Goal: Information Seeking & Learning: Find specific fact

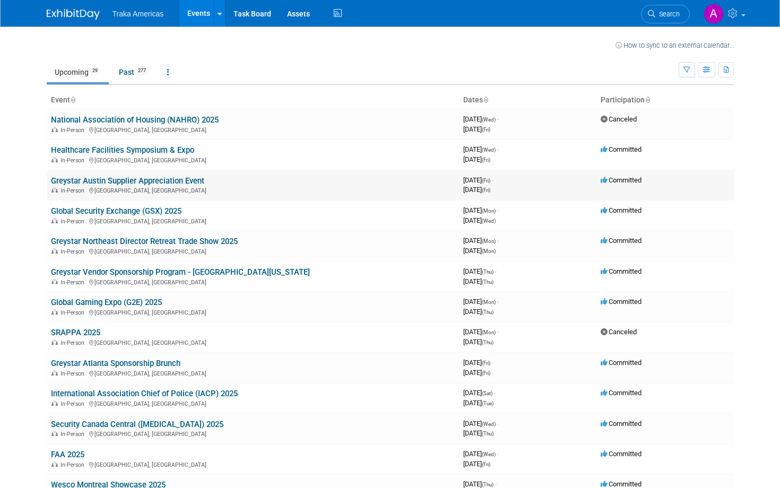
click at [143, 181] on link "Greystar Austin Supplier Appreciation Event" at bounding box center [127, 181] width 153 height 10
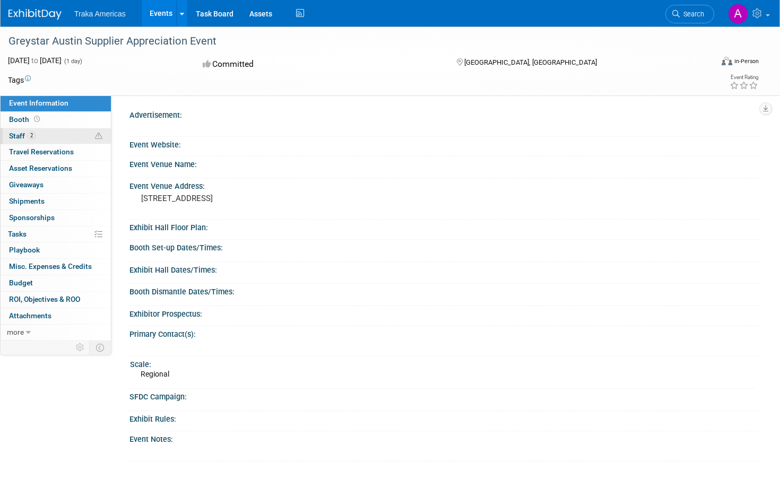
click at [65, 138] on link "2 Staff 2" at bounding box center [56, 136] width 110 height 16
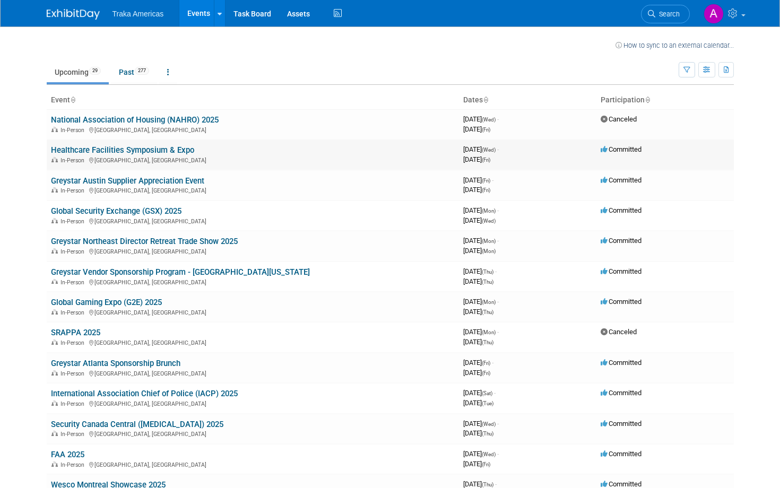
click at [91, 155] on td "Healthcare Facilities Symposium & Expo In-Person San Diego, CA" at bounding box center [253, 154] width 412 height 30
click at [83, 152] on link "Healthcare Facilities Symposium & Expo" at bounding box center [122, 150] width 143 height 10
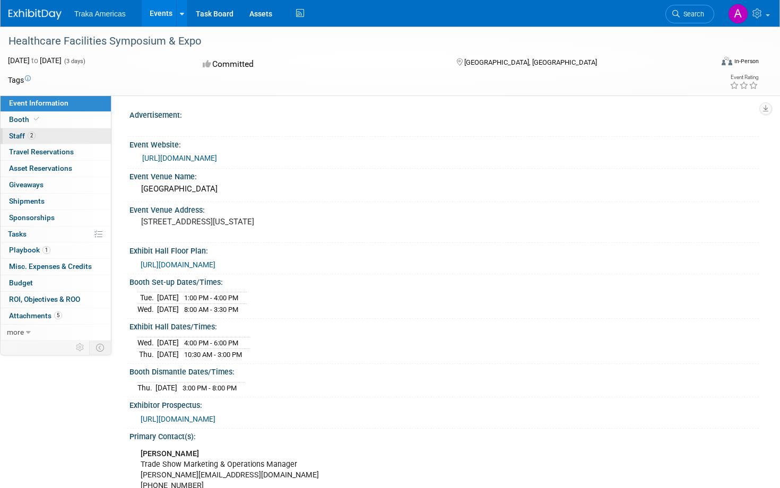
click at [54, 134] on link "2 Staff 2" at bounding box center [56, 136] width 110 height 16
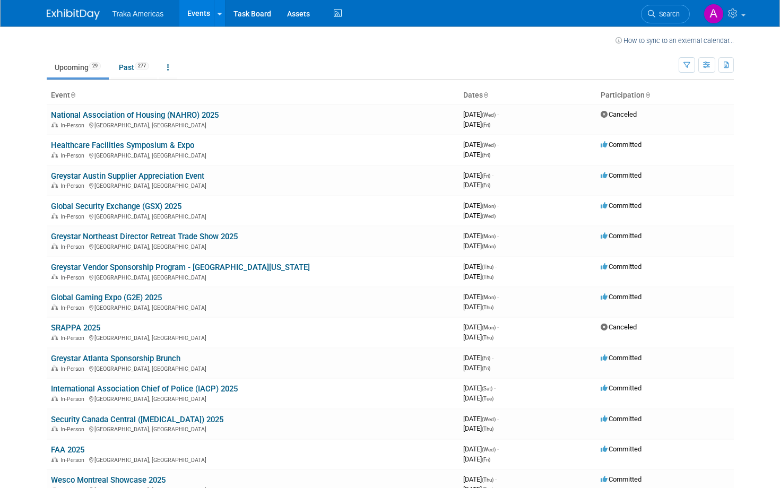
scroll to position [7, 0]
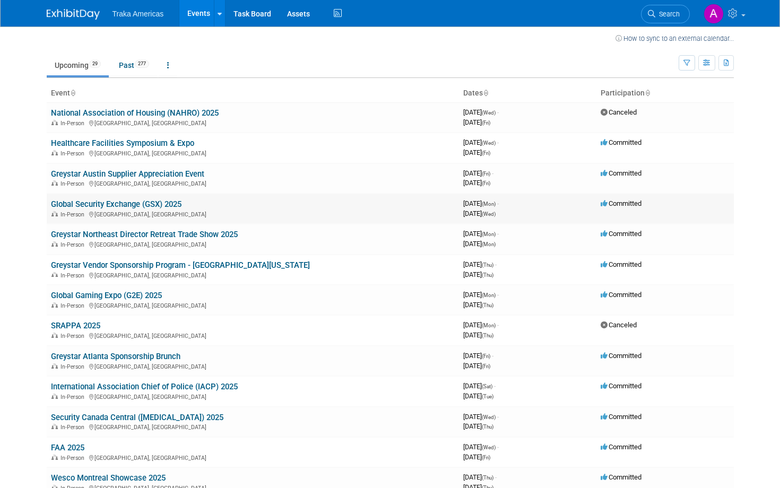
click at [114, 204] on link "Global Security Exchange (GSX) 2025" at bounding box center [116, 204] width 130 height 10
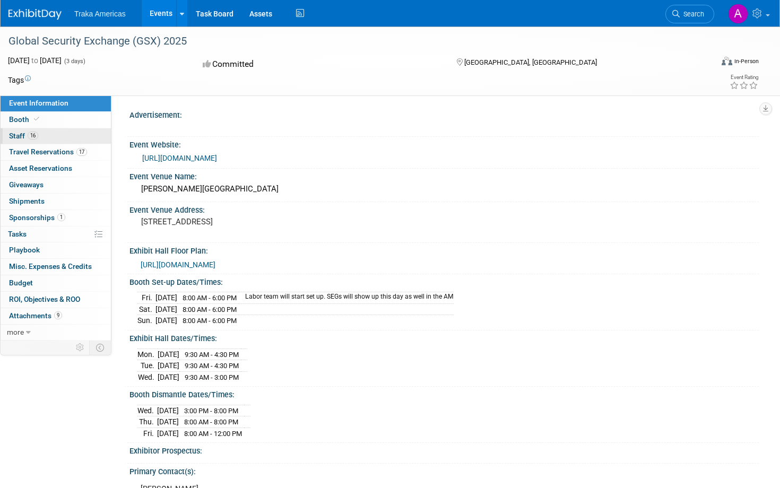
click at [66, 136] on link "16 Staff 16" at bounding box center [56, 136] width 110 height 16
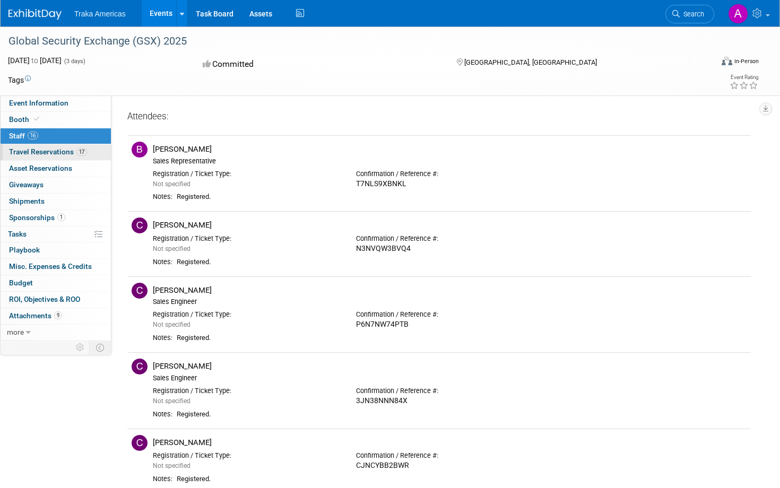
click at [74, 147] on link "17 Travel Reservations 17" at bounding box center [56, 152] width 110 height 16
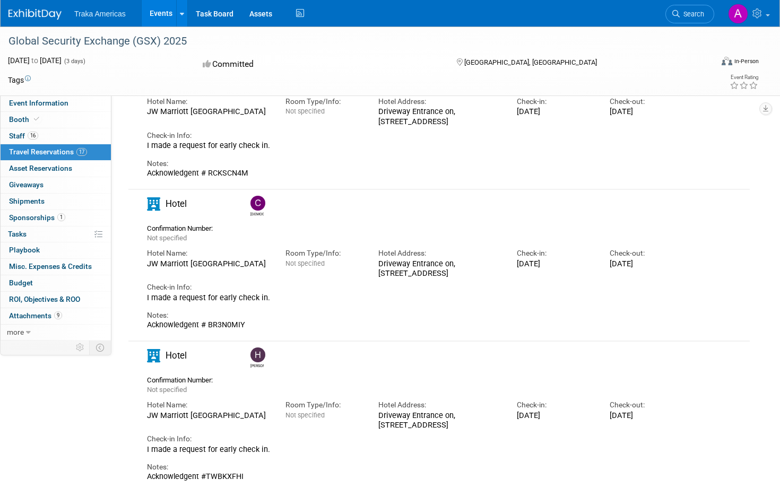
scroll to position [428, 0]
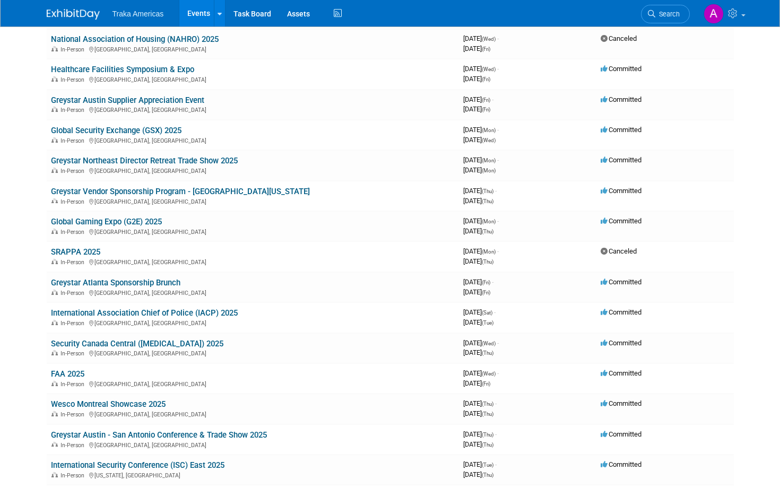
scroll to position [83, 0]
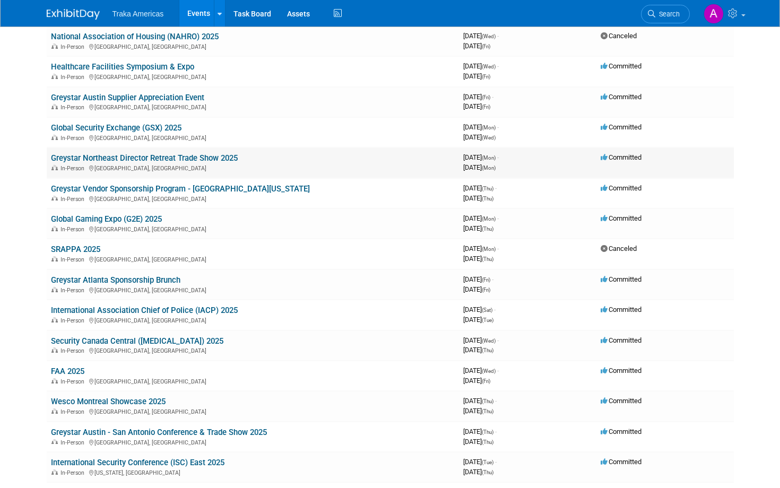
click at [102, 158] on link "Greystar Northeast Director Retreat Trade Show 2025" at bounding box center [144, 158] width 187 height 10
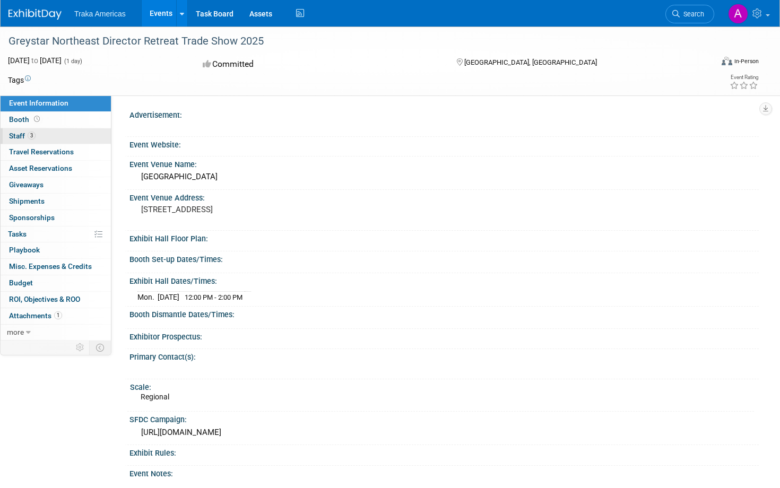
click at [45, 139] on link "3 Staff 3" at bounding box center [56, 136] width 110 height 16
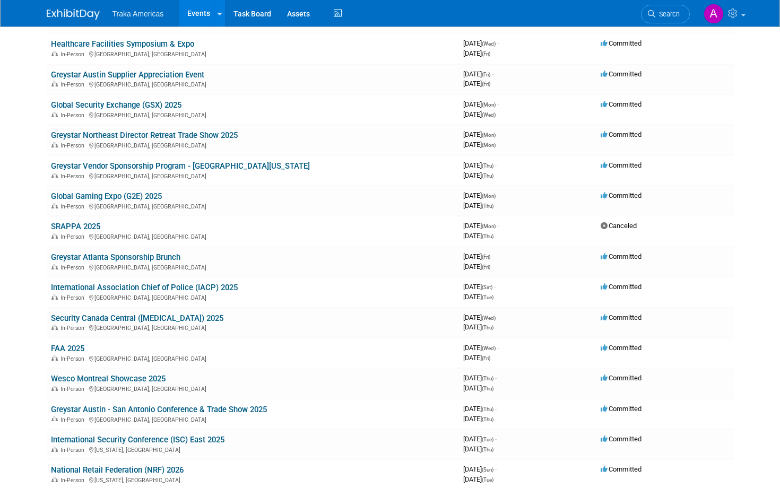
scroll to position [107, 0]
click at [67, 194] on link "Global Gaming Expo (G2E) 2025" at bounding box center [106, 196] width 111 height 10
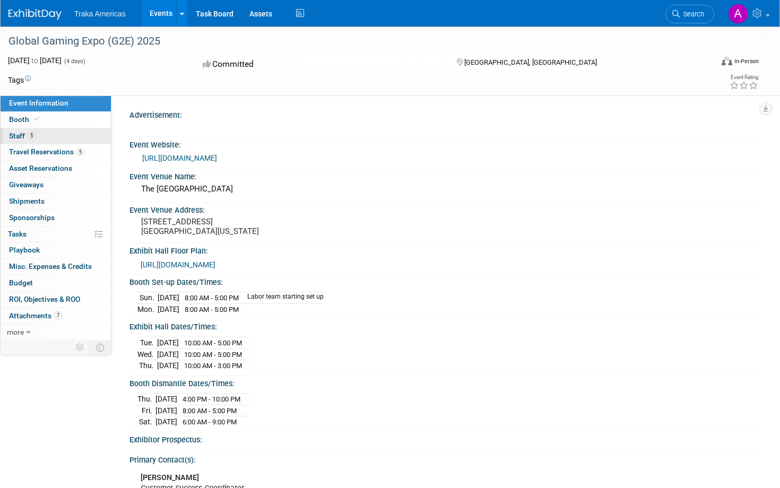
click at [53, 133] on link "5 Staff 5" at bounding box center [56, 136] width 110 height 16
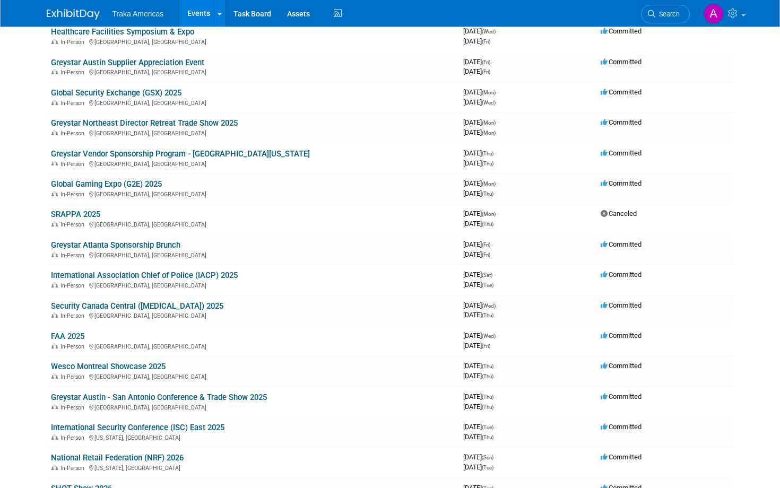
scroll to position [120, 0]
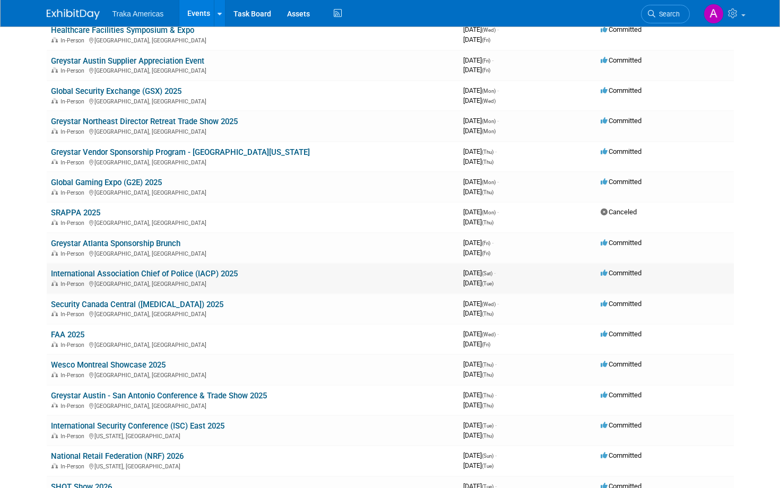
click at [76, 277] on link "International Association Chief of Police (IACP) 2025" at bounding box center [144, 274] width 187 height 10
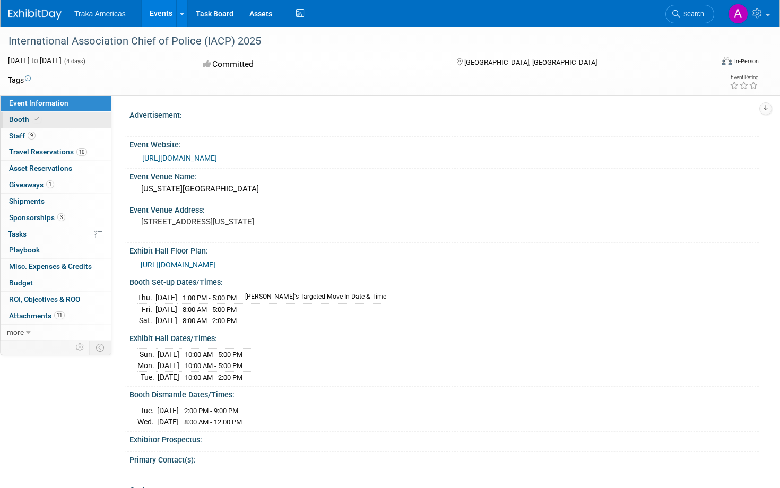
click at [46, 124] on link "Booth" at bounding box center [56, 120] width 110 height 16
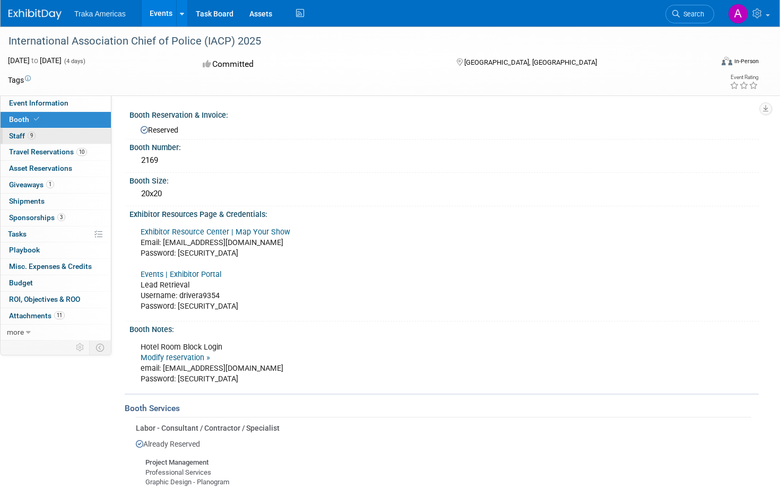
click at [44, 132] on link "9 Staff 9" at bounding box center [56, 136] width 110 height 16
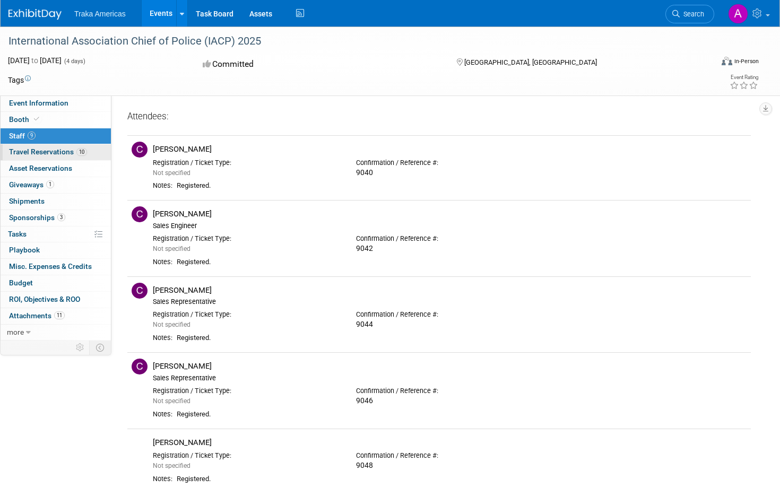
click at [44, 157] on link "10 Travel Reservations 10" at bounding box center [56, 152] width 110 height 16
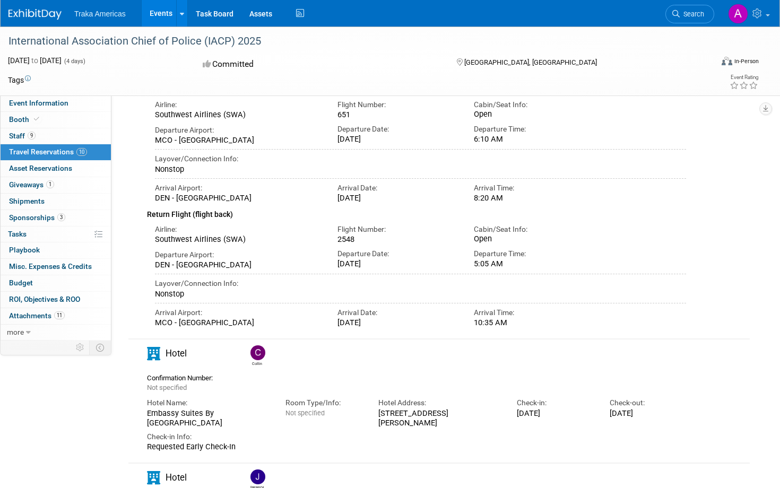
scroll to position [233, 0]
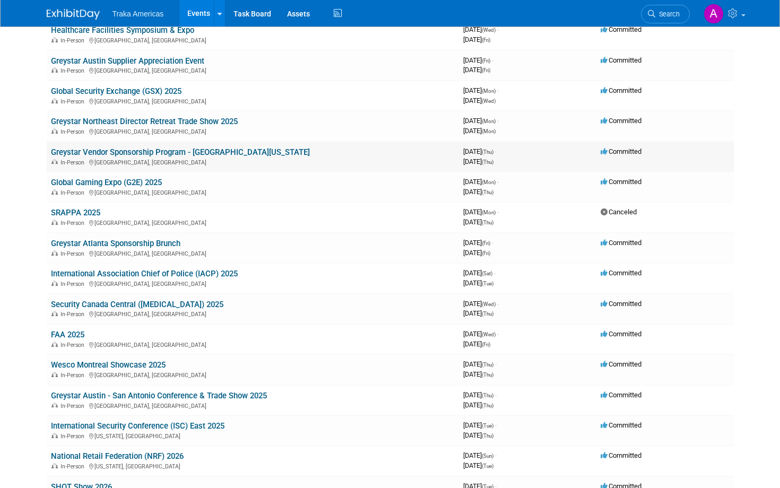
scroll to position [108, 0]
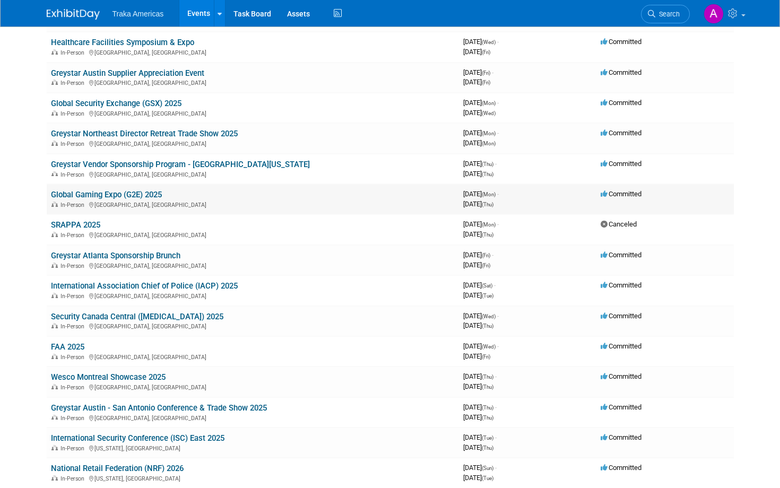
click at [101, 192] on link "Global Gaming Expo (G2E) 2025" at bounding box center [106, 195] width 111 height 10
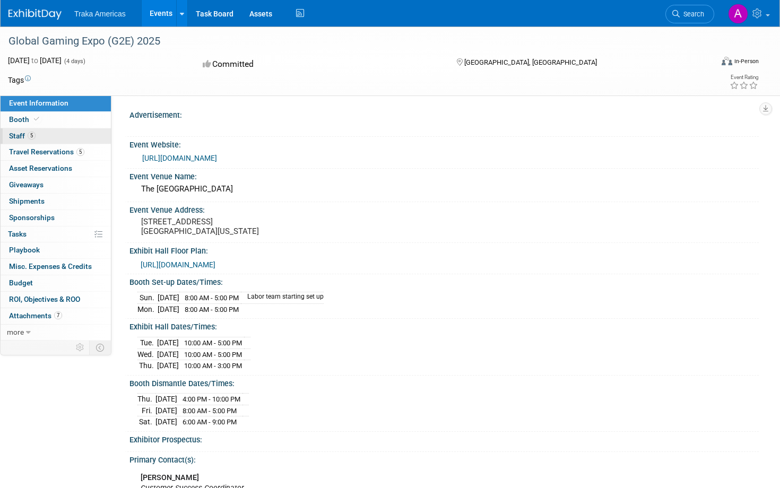
click at [51, 133] on link "5 Staff 5" at bounding box center [56, 136] width 110 height 16
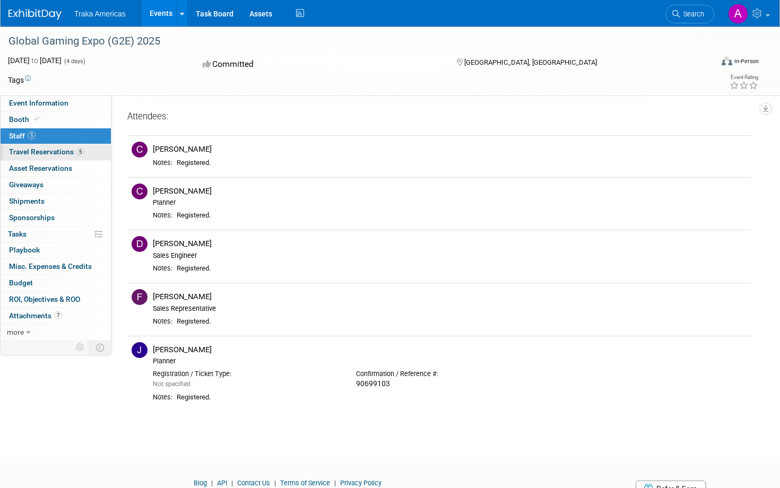
click at [50, 156] on link "5 Travel Reservations 5" at bounding box center [56, 152] width 110 height 16
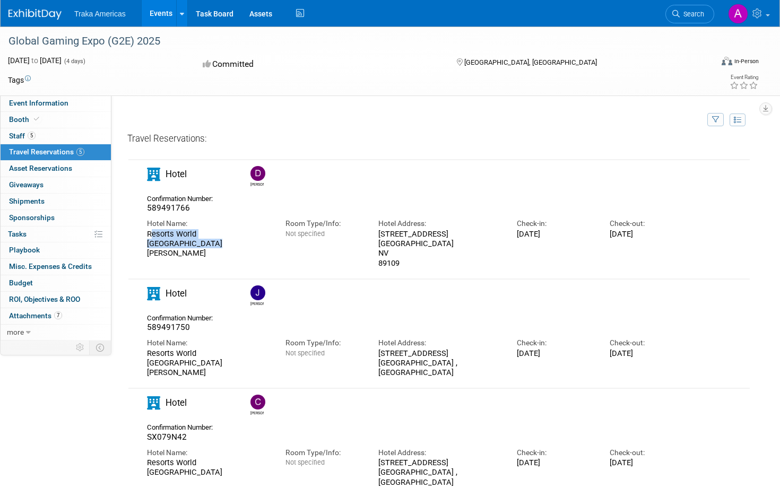
drag, startPoint x: 145, startPoint y: 235, endPoint x: 264, endPoint y: 231, distance: 118.9
click at [264, 232] on div "Hotel Name: Resorts World [GEOGRAPHIC_DATA] [PERSON_NAME]" at bounding box center [208, 235] width 138 height 45
copy div "Resorts World Las Vegas Conrad"
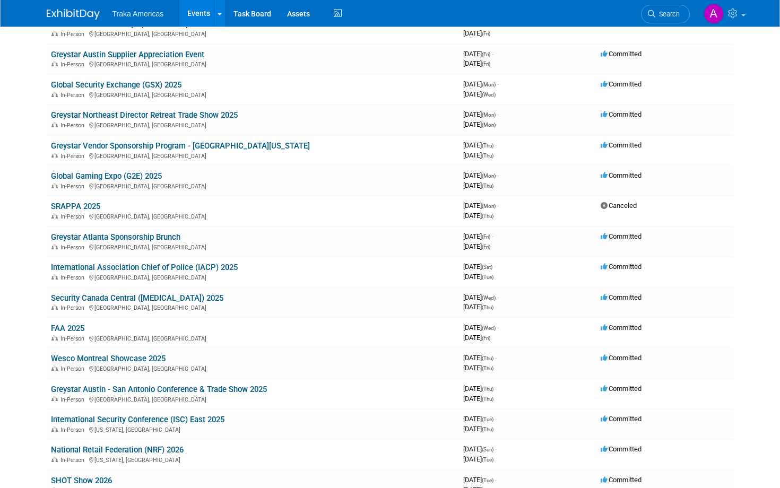
scroll to position [128, 0]
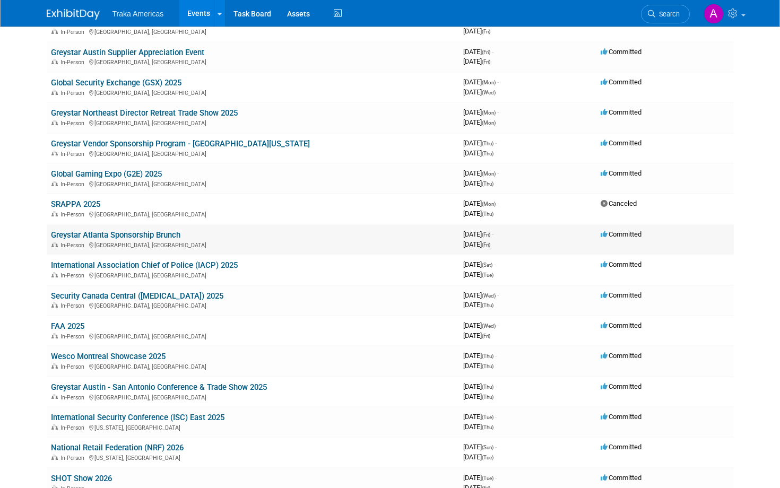
click at [66, 236] on link "Greystar Atlanta Sponsorship Brunch" at bounding box center [115, 235] width 129 height 10
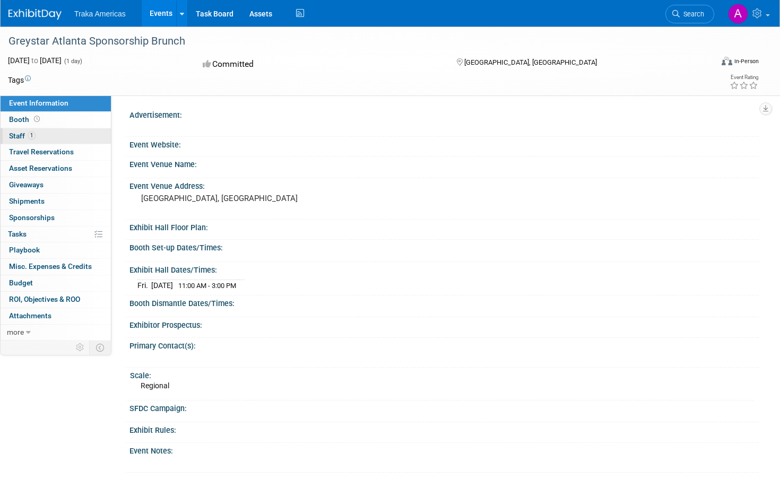
click at [43, 134] on link "1 Staff 1" at bounding box center [56, 136] width 110 height 16
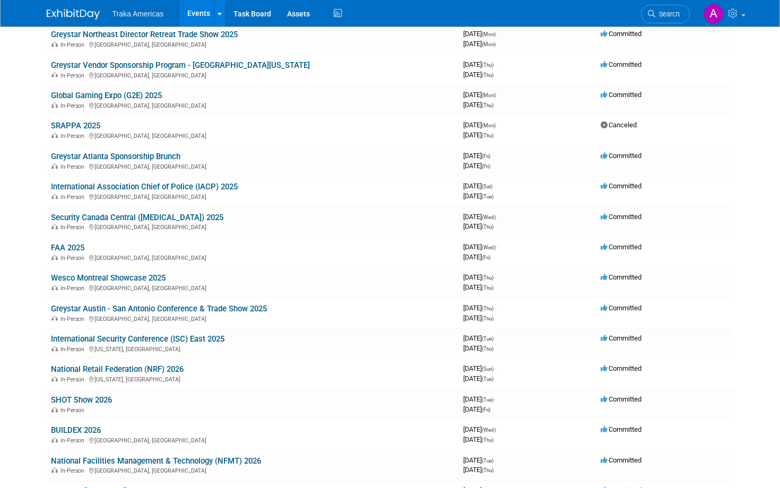
scroll to position [275, 0]
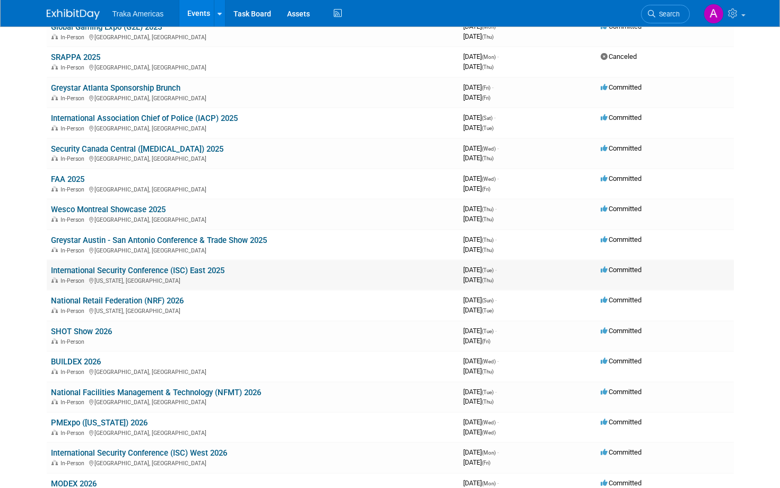
click at [132, 273] on link "International Security Conference (ISC) East 2025" at bounding box center [137, 271] width 173 height 10
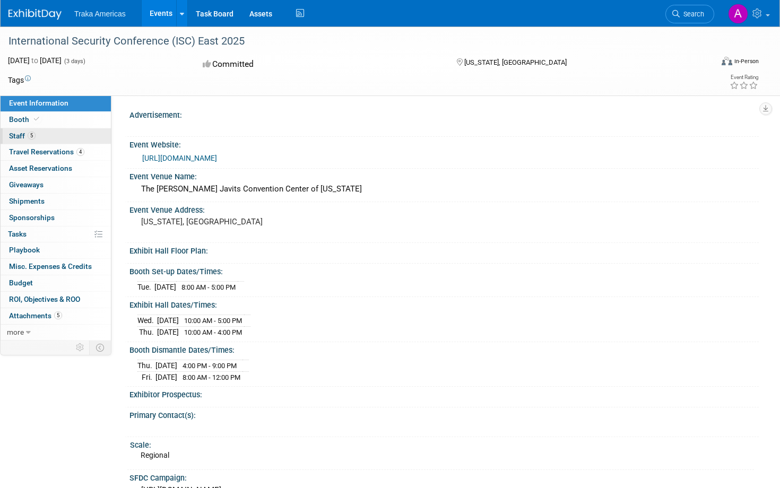
click at [74, 137] on link "5 Staff 5" at bounding box center [56, 136] width 110 height 16
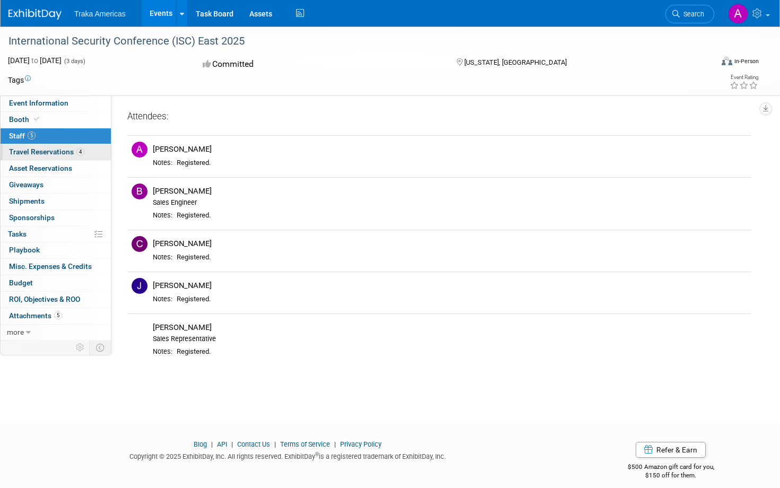
click at [51, 156] on span "Travel Reservations 4" at bounding box center [46, 151] width 75 height 8
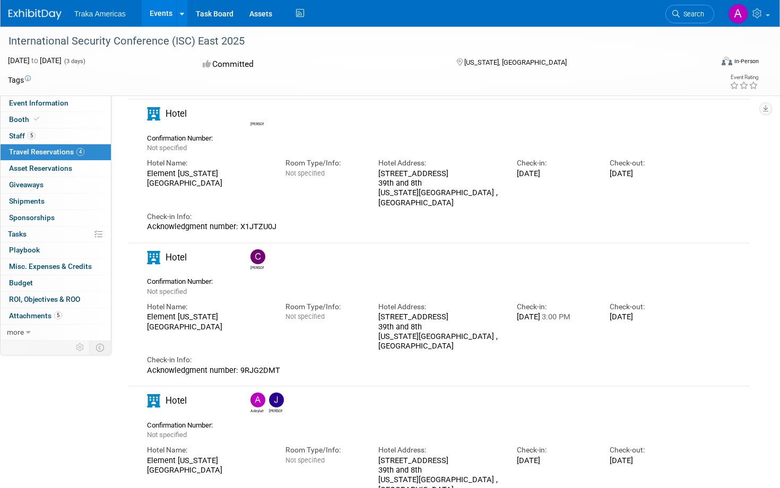
scroll to position [152, 0]
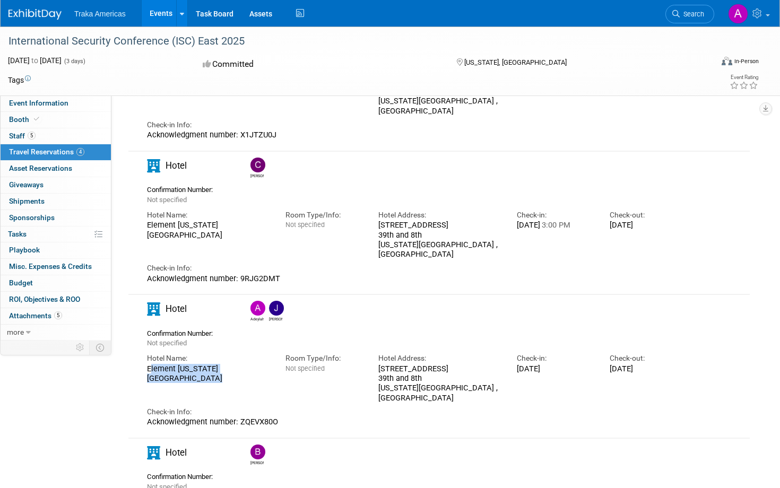
drag, startPoint x: 169, startPoint y: 381, endPoint x: 142, endPoint y: 370, distance: 29.3
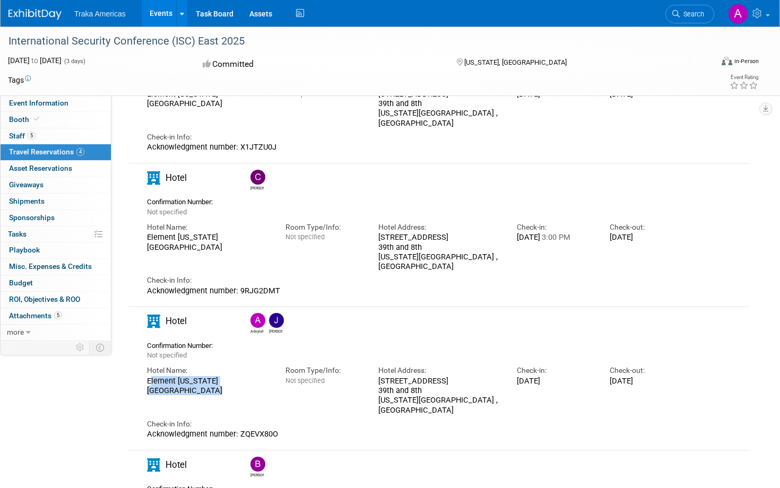
click at [142, 370] on div "Hotel Name: Element [US_STATE][GEOGRAPHIC_DATA]" at bounding box center [208, 377] width 138 height 35
copy div "Element [US_STATE][GEOGRAPHIC_DATA]"
